Goal: Information Seeking & Learning: Learn about a topic

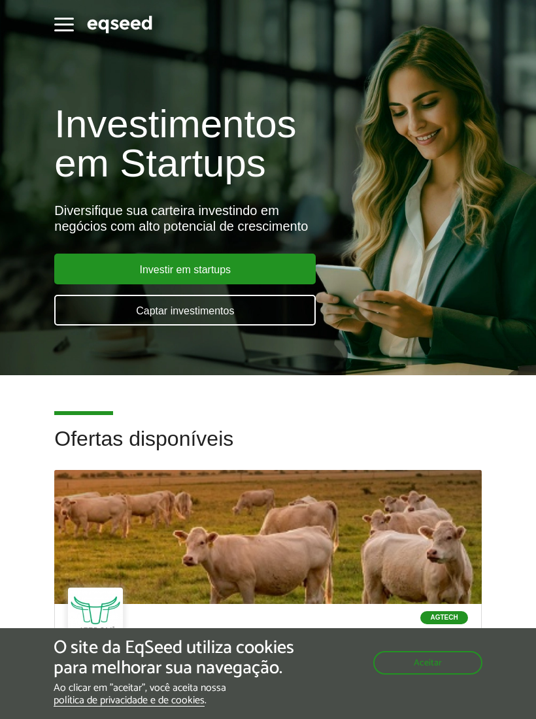
click at [407, 658] on button "Aceitar" at bounding box center [427, 663] width 109 height 24
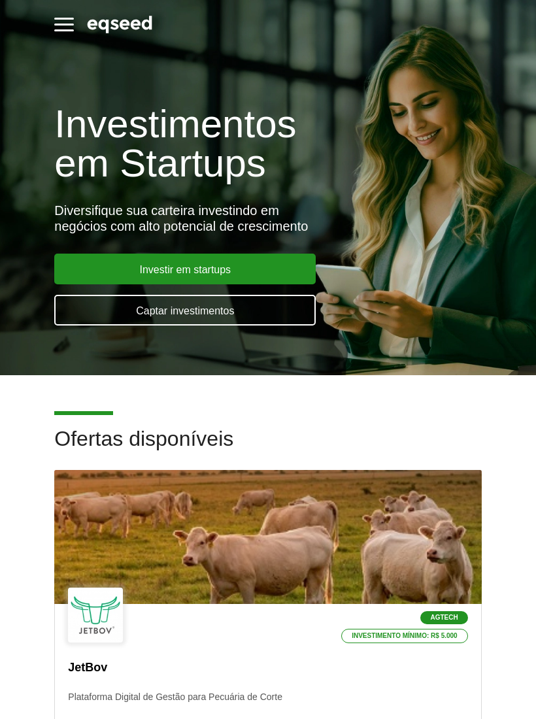
click at [58, 26] on span "button" at bounding box center [64, 25] width 20 height 2
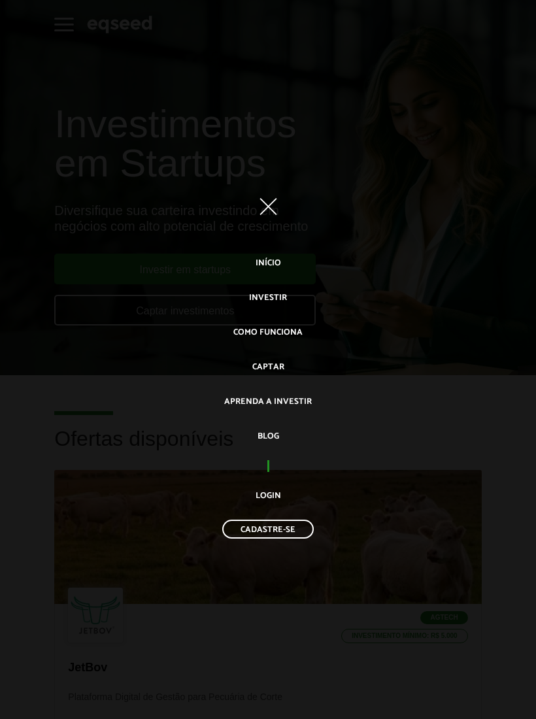
click at [264, 500] on link "Login" at bounding box center [269, 496] width 26 height 22
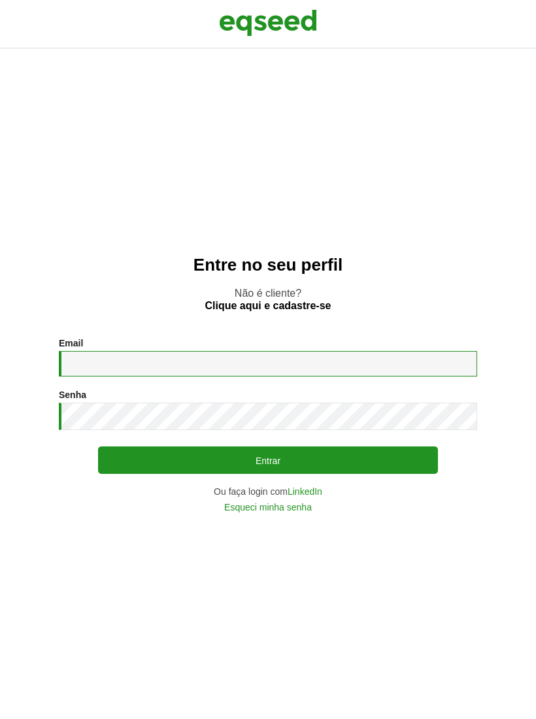
type input "**********"
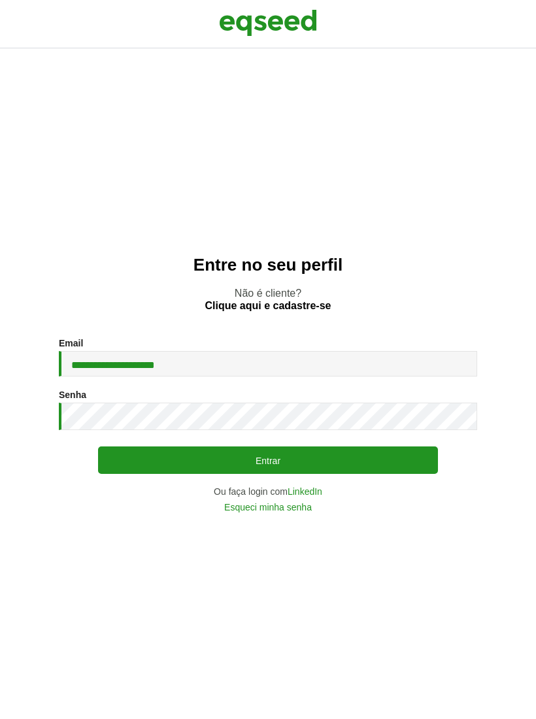
click at [268, 472] on button "Entrar" at bounding box center [268, 460] width 340 height 27
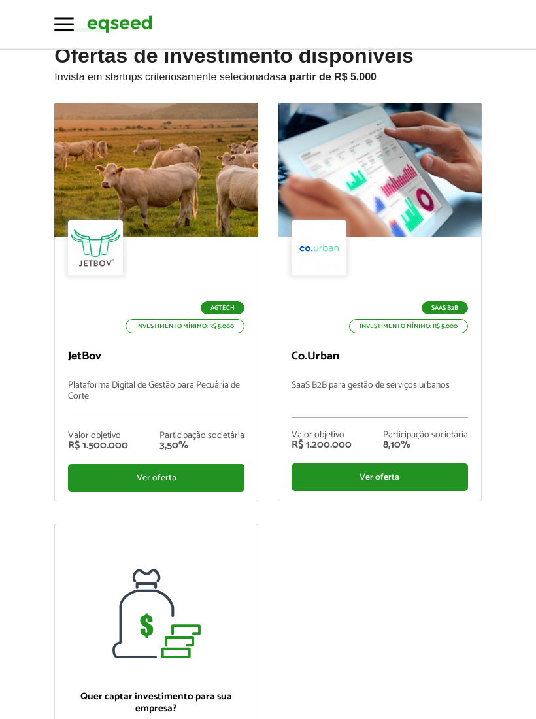
scroll to position [42, 0]
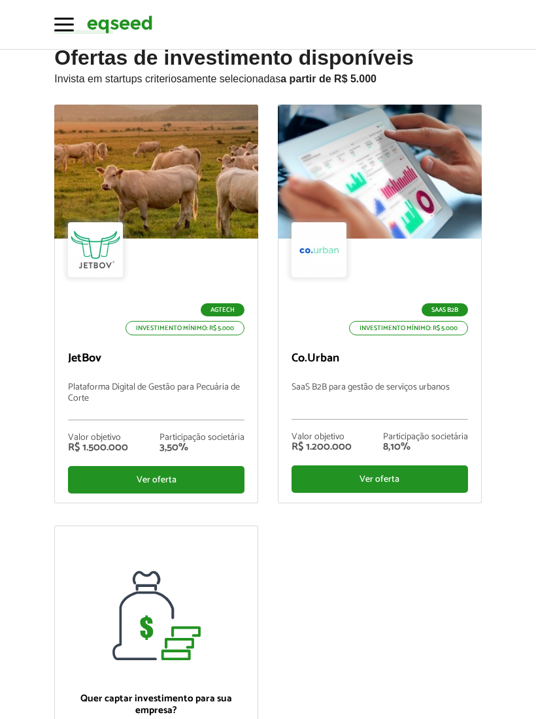
click at [149, 484] on div "Ver oferta" at bounding box center [156, 479] width 177 height 27
click at [169, 465] on div "Valor objetivo R$ 1.500.000 Participação societária 3,50%" at bounding box center [156, 443] width 177 height 46
click at [149, 492] on div "Ver oferta" at bounding box center [156, 479] width 177 height 27
click at [356, 478] on div "Ver oferta" at bounding box center [380, 479] width 177 height 27
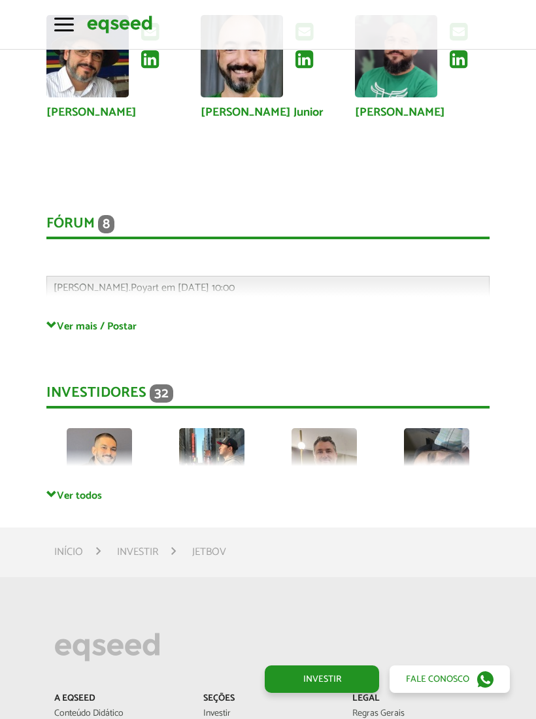
scroll to position [3408, 0]
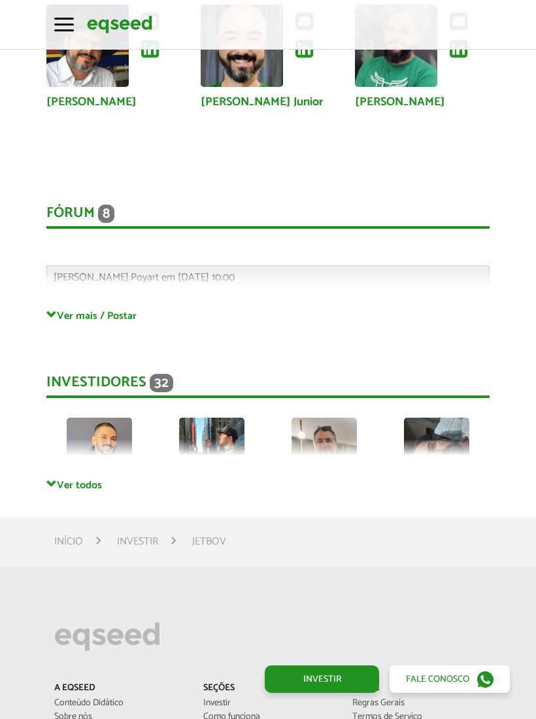
click at [80, 479] on link "Ver todos" at bounding box center [267, 485] width 443 height 12
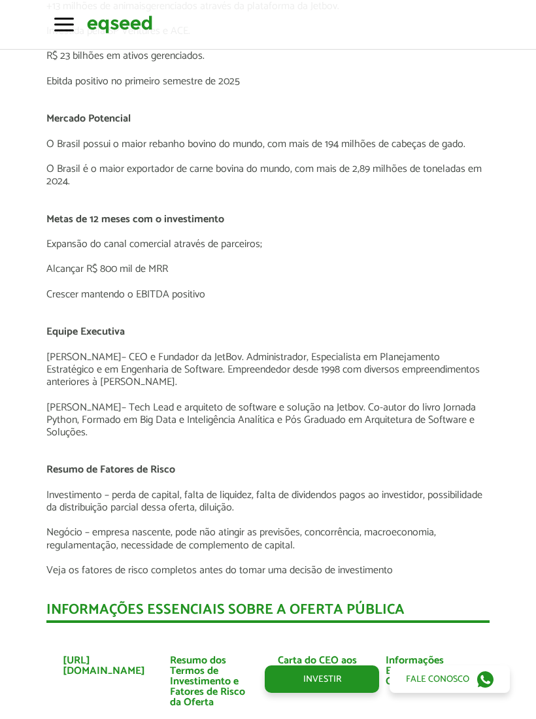
scroll to position [2478, 0]
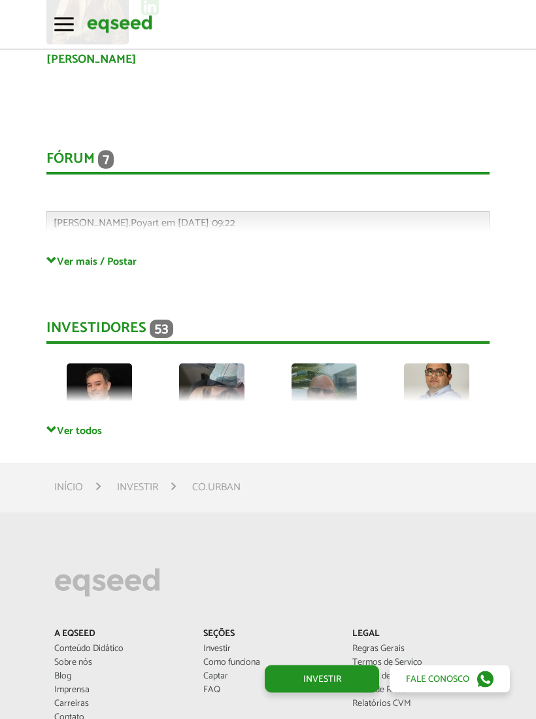
scroll to position [3130, 0]
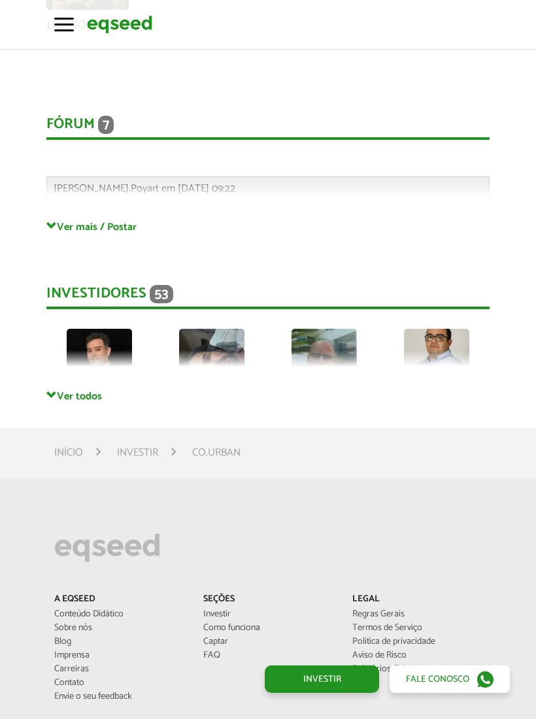
click at [69, 390] on link "Ver todos" at bounding box center [267, 396] width 443 height 12
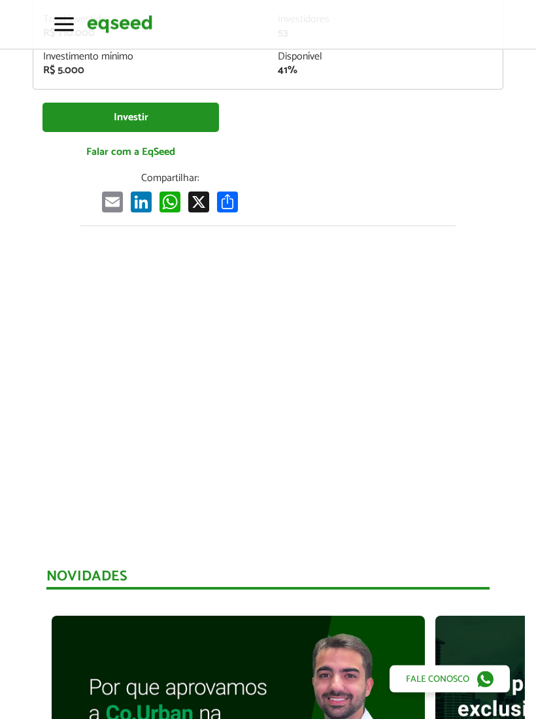
scroll to position [0, 0]
